Goal: Find specific page/section: Find specific page/section

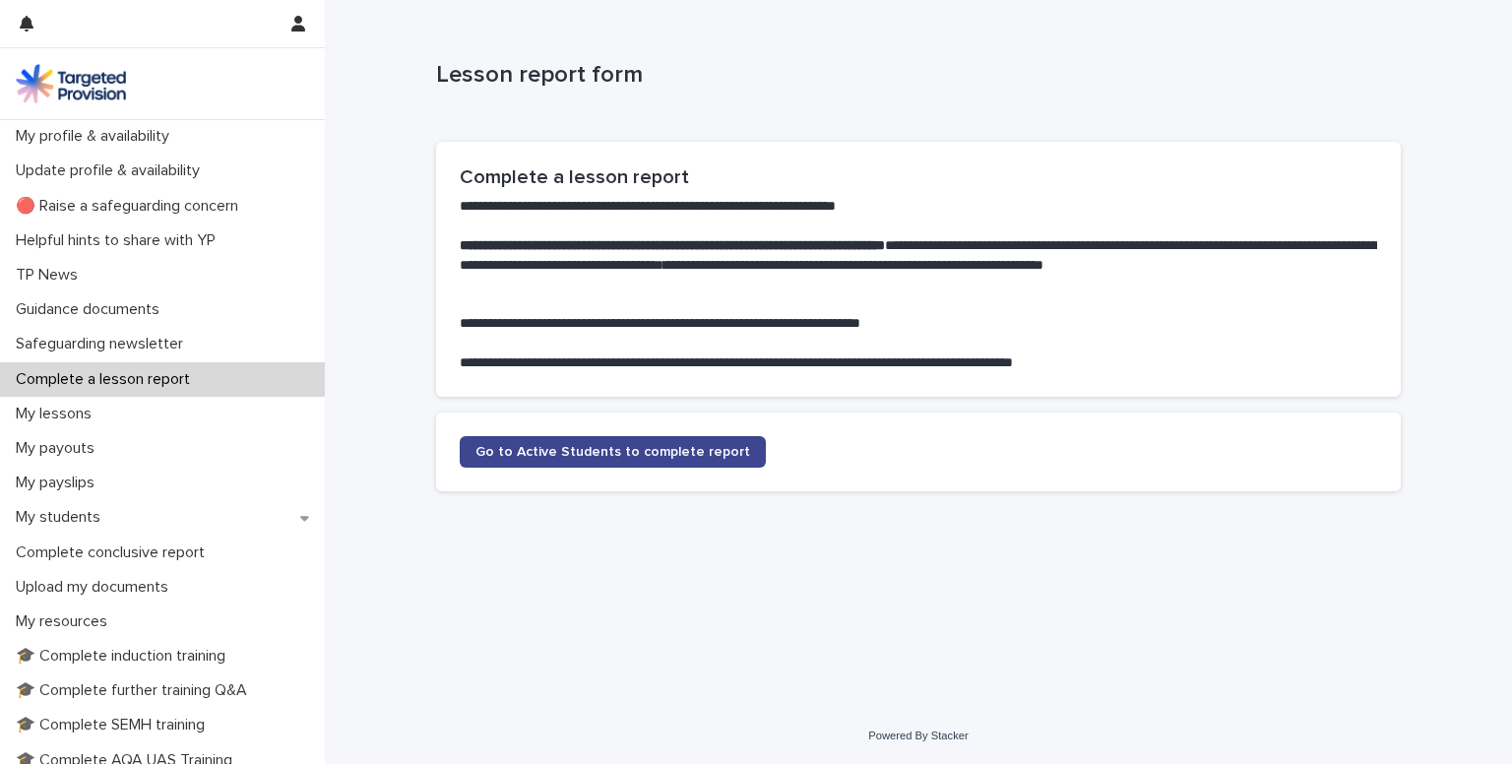
click at [565, 453] on span "Go to Active Students to complete report" at bounding box center [613, 452] width 275 height 14
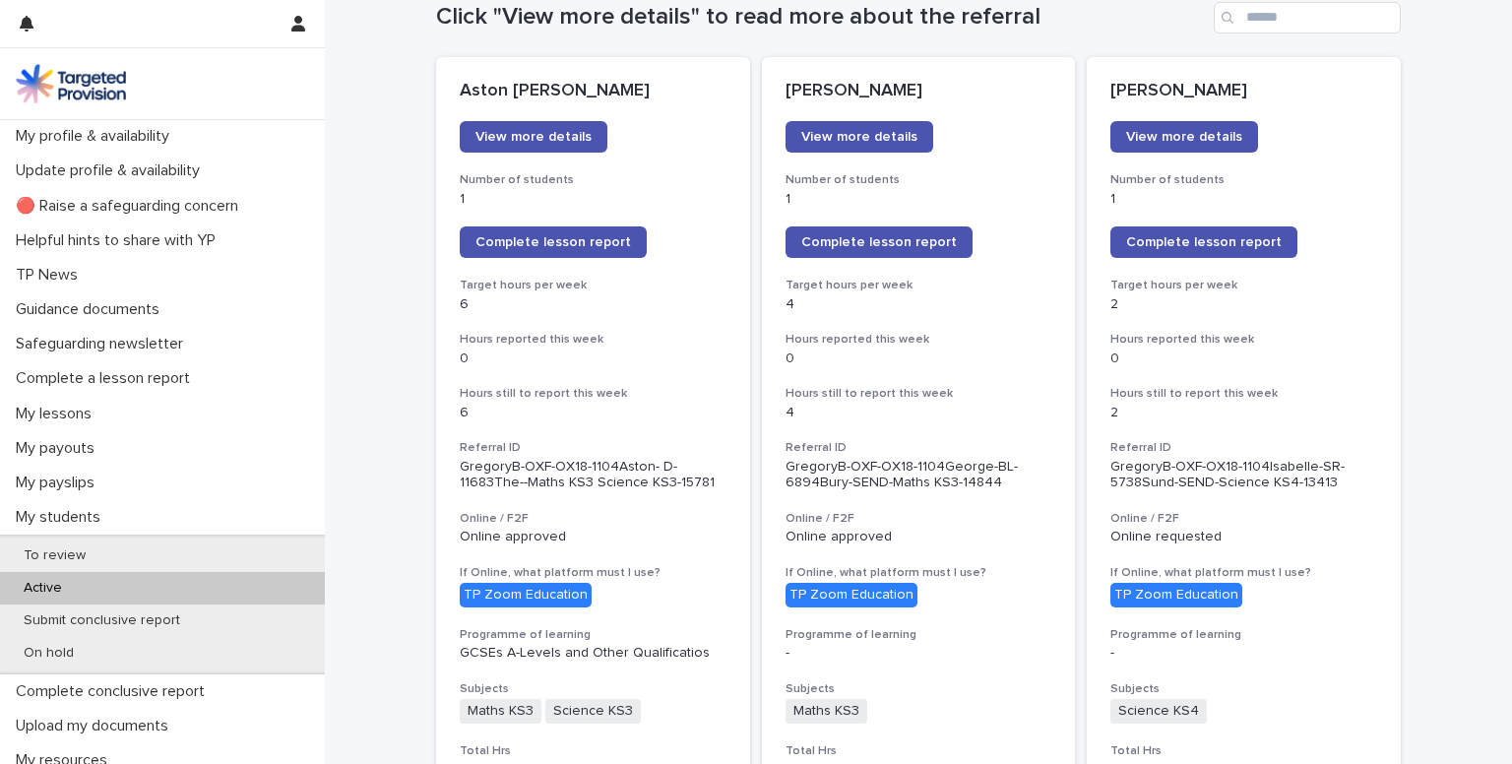
scroll to position [242, 0]
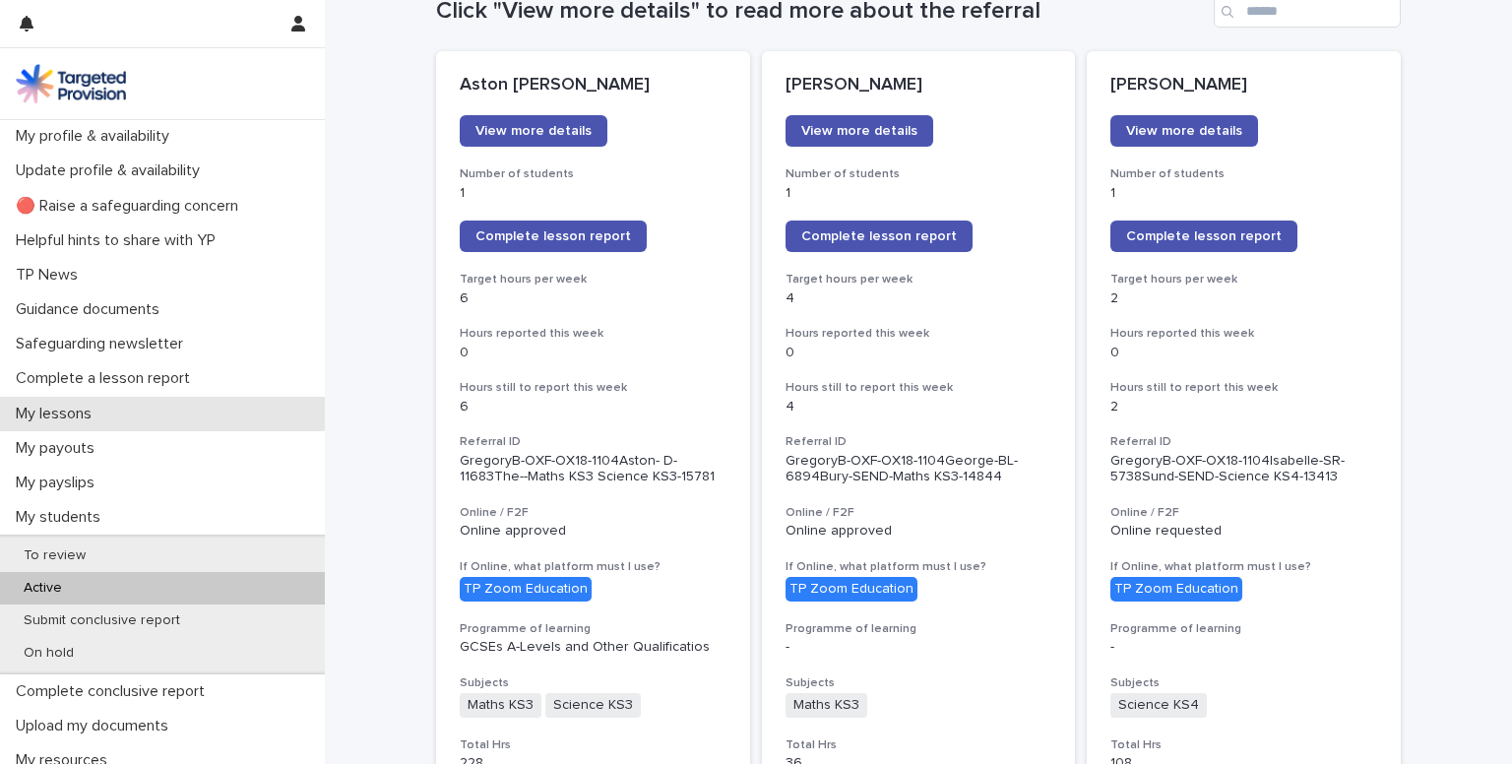
click at [58, 417] on p "My lessons" at bounding box center [57, 414] width 99 height 19
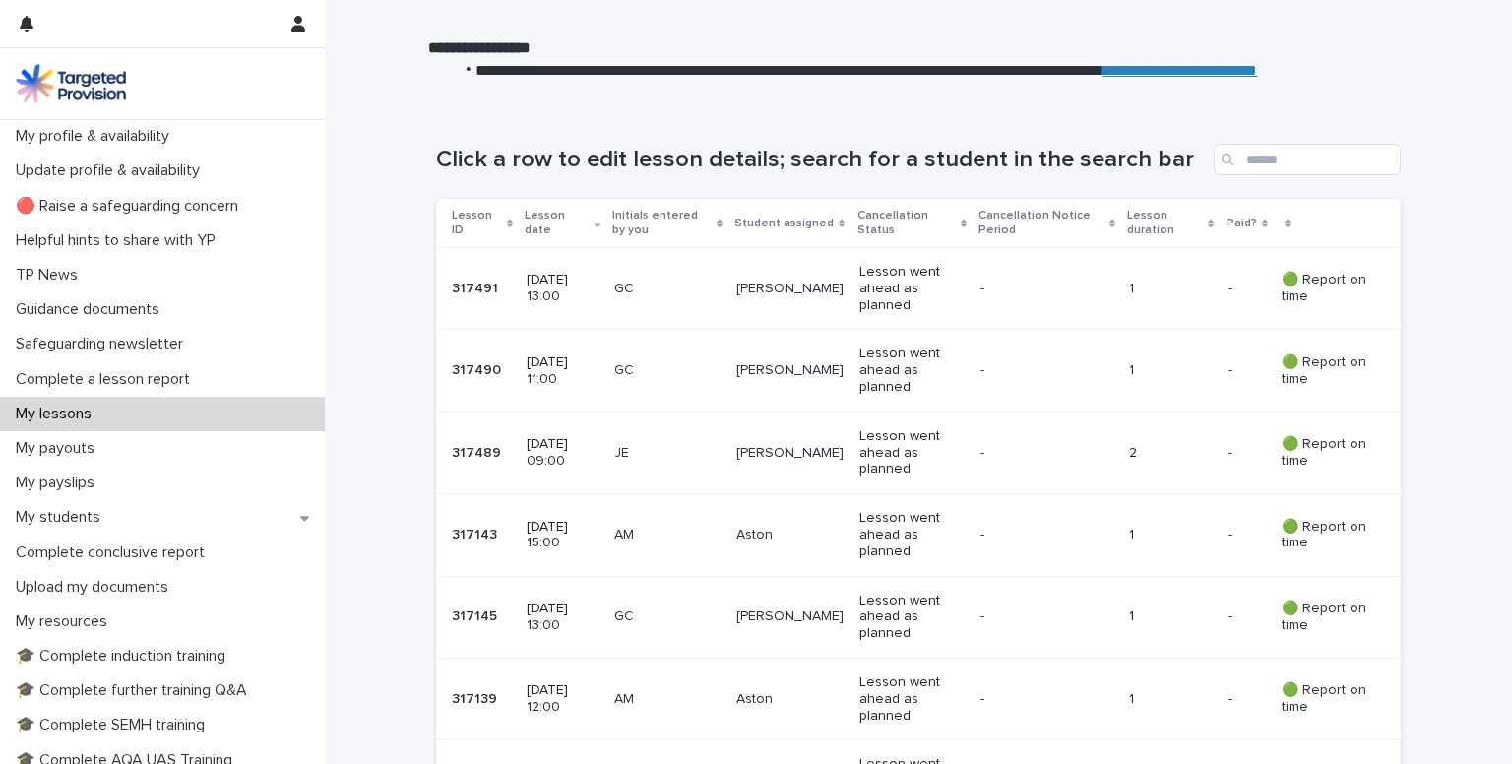
scroll to position [244, 0]
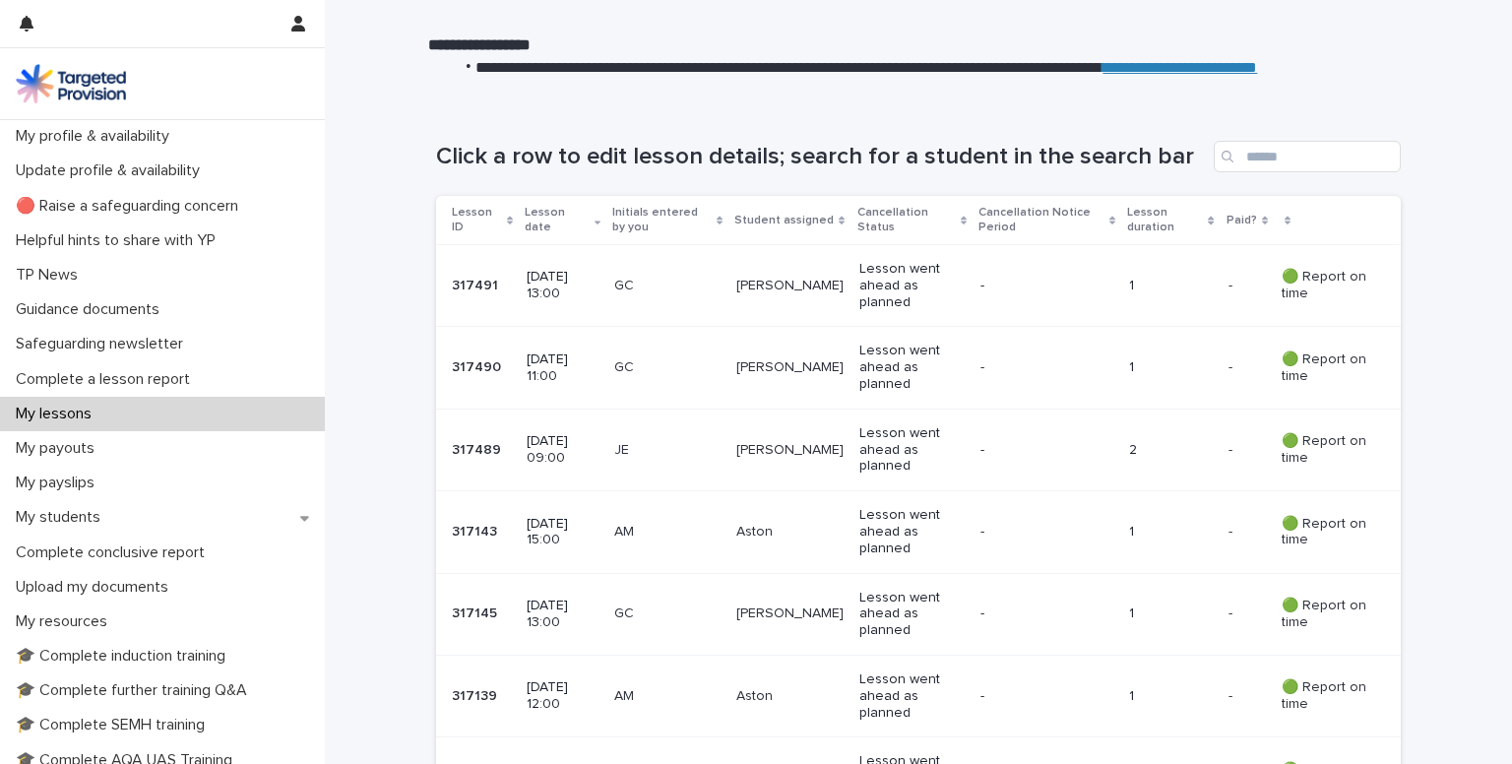
click at [636, 674] on td "AM" at bounding box center [668, 697] width 122 height 82
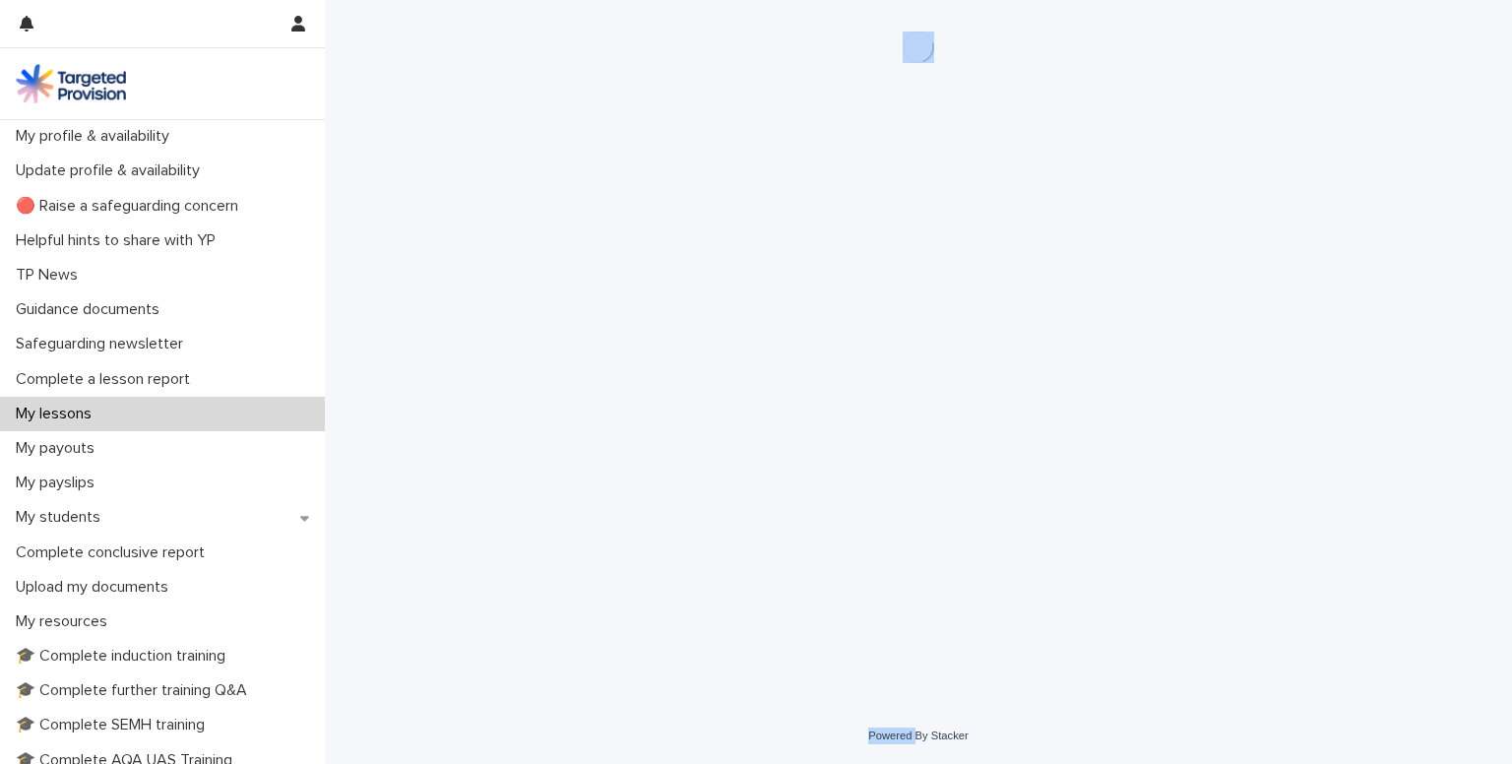
click at [636, 674] on div "Loading... Saving… Loading... Saving…" at bounding box center [919, 354] width 1188 height 708
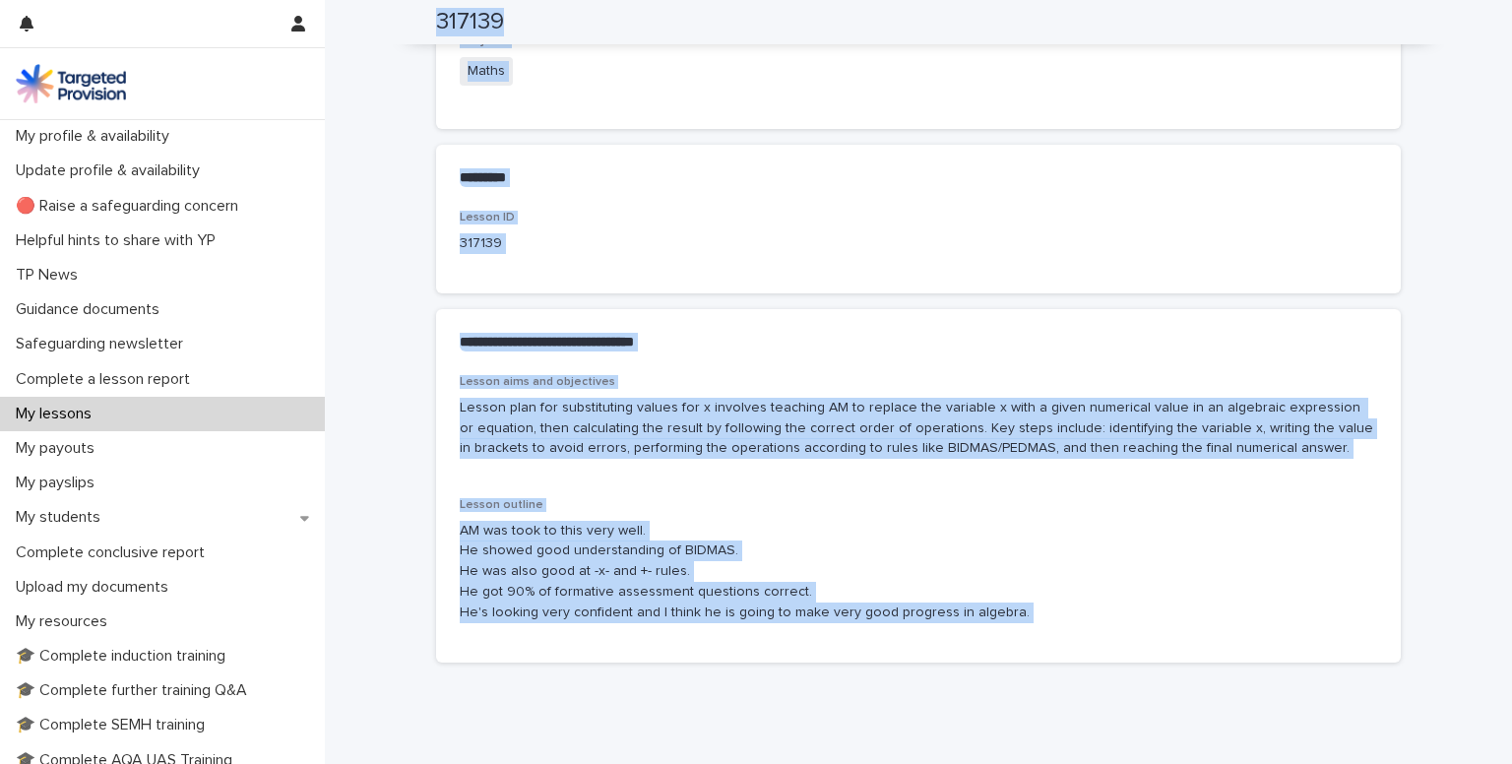
scroll to position [878, 0]
